Goal: Find specific page/section: Find specific page/section

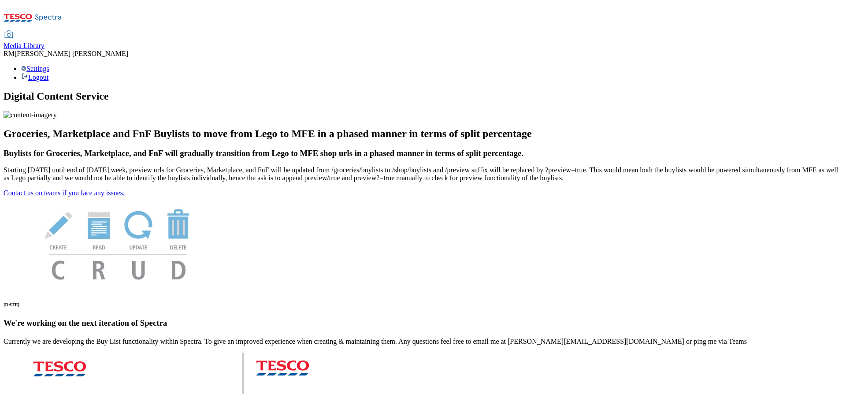
click at [807, 65] on div "Settings Logout" at bounding box center [423, 73] width 839 height 17
click at [553, 31] on div "Media Library RM Ragul Murugesan Settings Logout" at bounding box center [423, 56] width 839 height 50
click at [44, 42] on span "Media Library" at bounding box center [24, 45] width 41 height 7
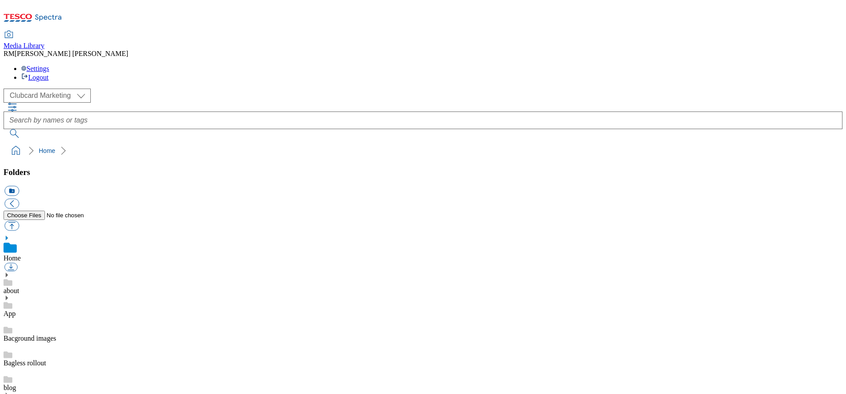
scroll to position [562, 0]
click at [85, 89] on div "( optional ) Clubcard Marketing MCA CZ MCA HU MCA ROI MCA SK MCA UK Clubcard Ma…" at bounding box center [423, 96] width 839 height 14
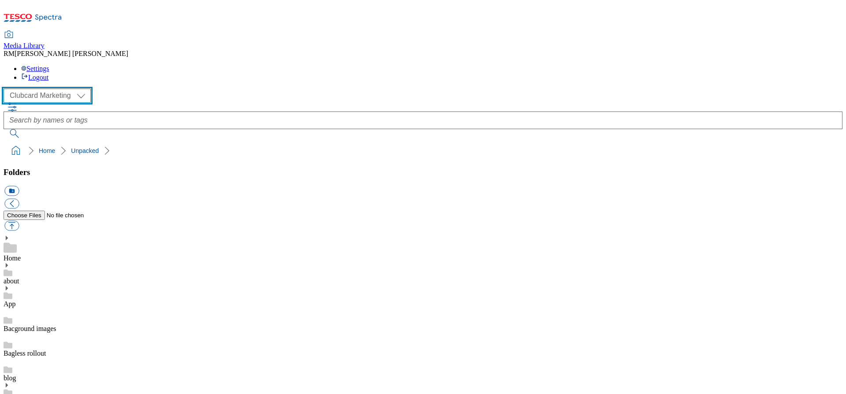
click at [89, 89] on select "Clubcard Marketing MCA CZ MCA HU MCA ROI MCA SK MCA UK" at bounding box center [47, 96] width 87 height 14
click at [6, 89] on select "Clubcard Marketing MCA CZ MCA HU MCA ROI MCA SK MCA UK" at bounding box center [47, 96] width 87 height 14
click at [84, 89] on select "Clubcard Marketing MCA CZ MCA HU MCA ROI MCA SK MCA UK" at bounding box center [47, 96] width 87 height 14
select select "flare-clubcard-mktg"
click at [6, 89] on select "Clubcard Marketing MCA CZ MCA HU MCA ROI MCA SK MCA UK" at bounding box center [47, 96] width 87 height 14
